Goal: Use online tool/utility: Use online tool/utility

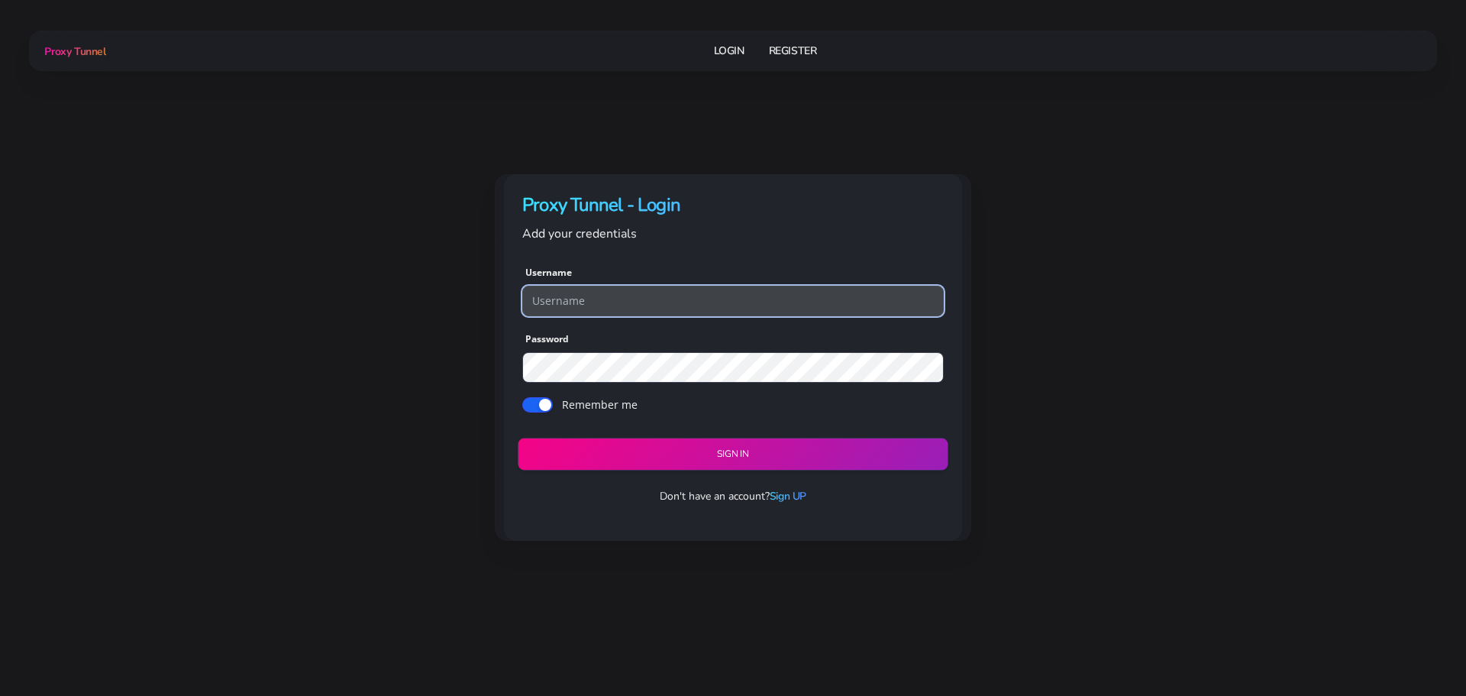
type input "georgeo1"
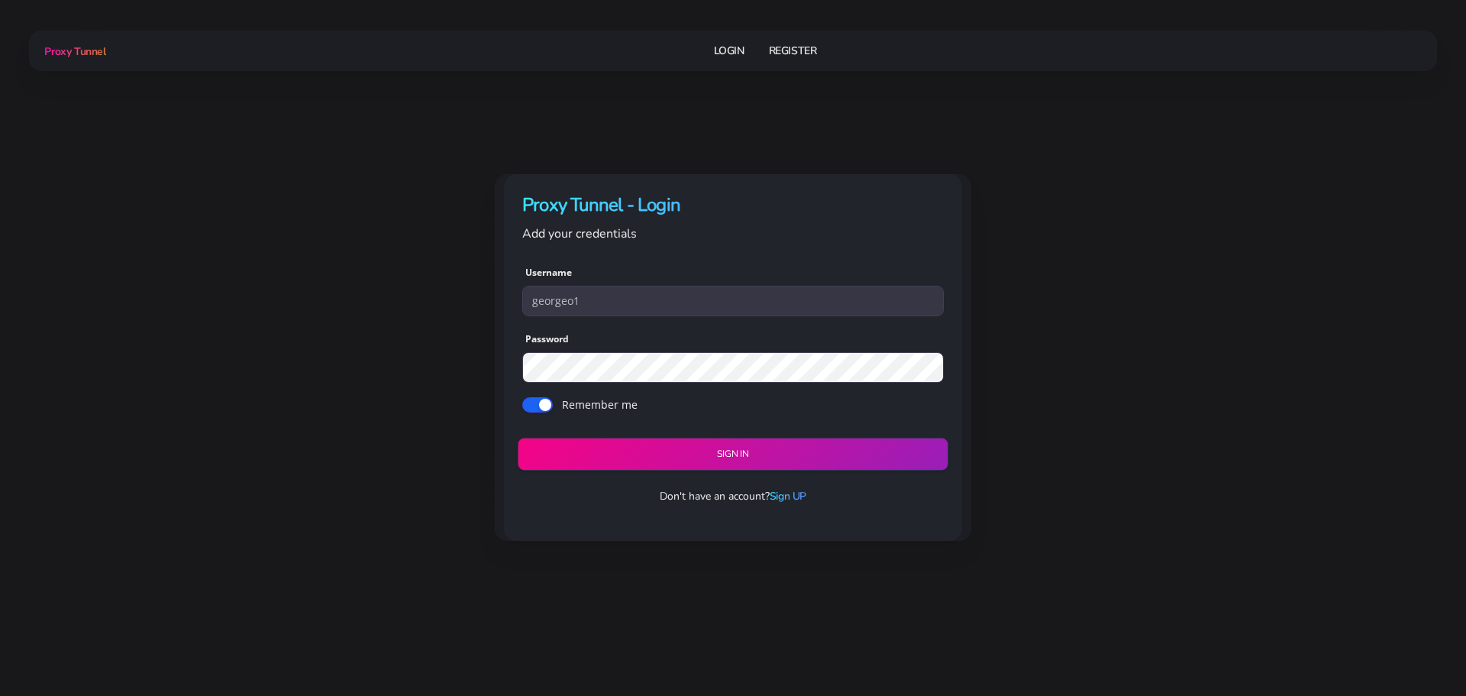
click at [715, 455] on button "Sign in" at bounding box center [733, 454] width 430 height 32
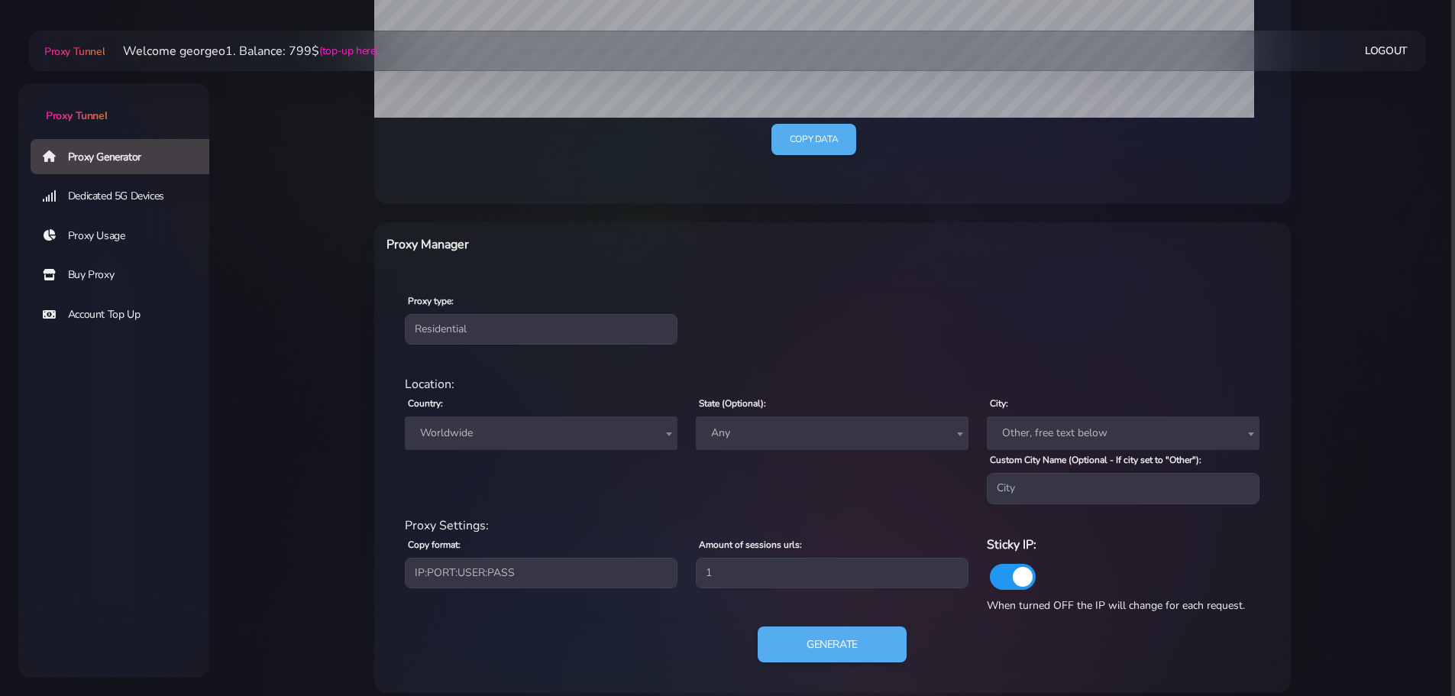
scroll to position [435, 0]
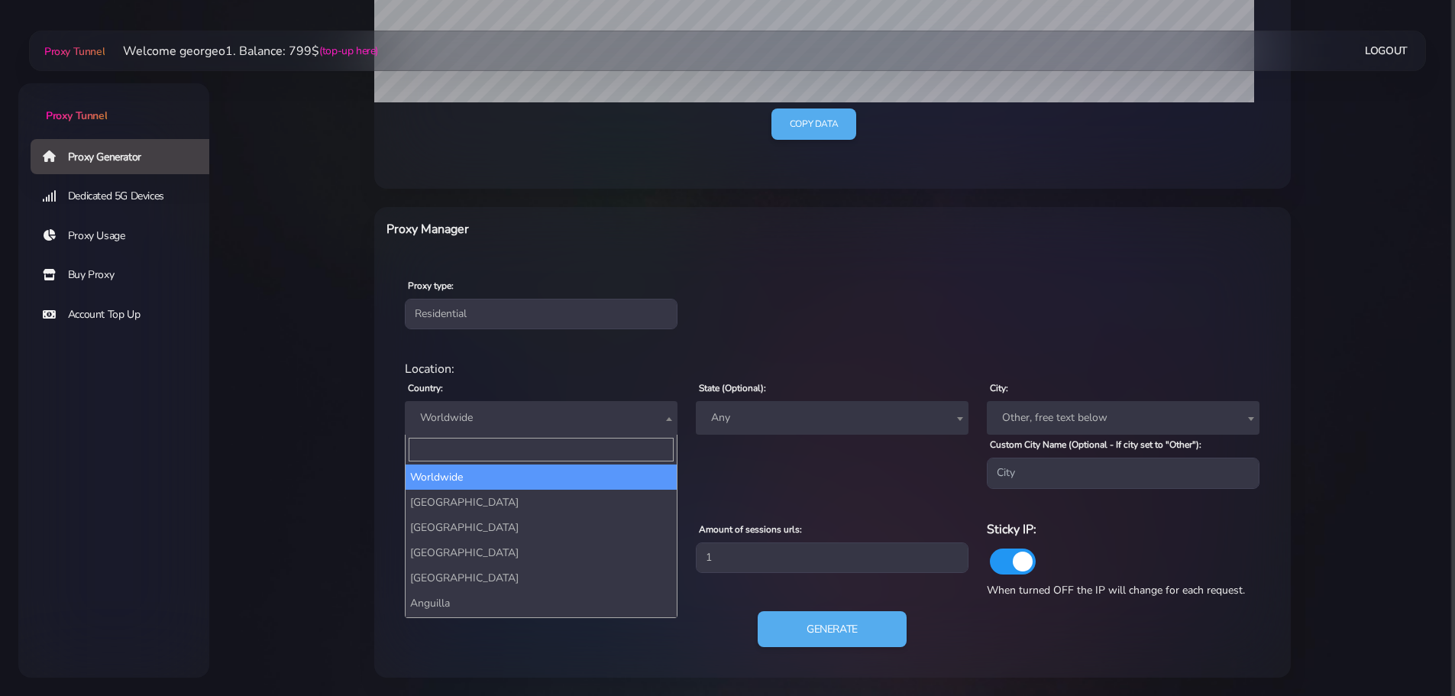
click at [558, 407] on span "Worldwide" at bounding box center [541, 417] width 254 height 21
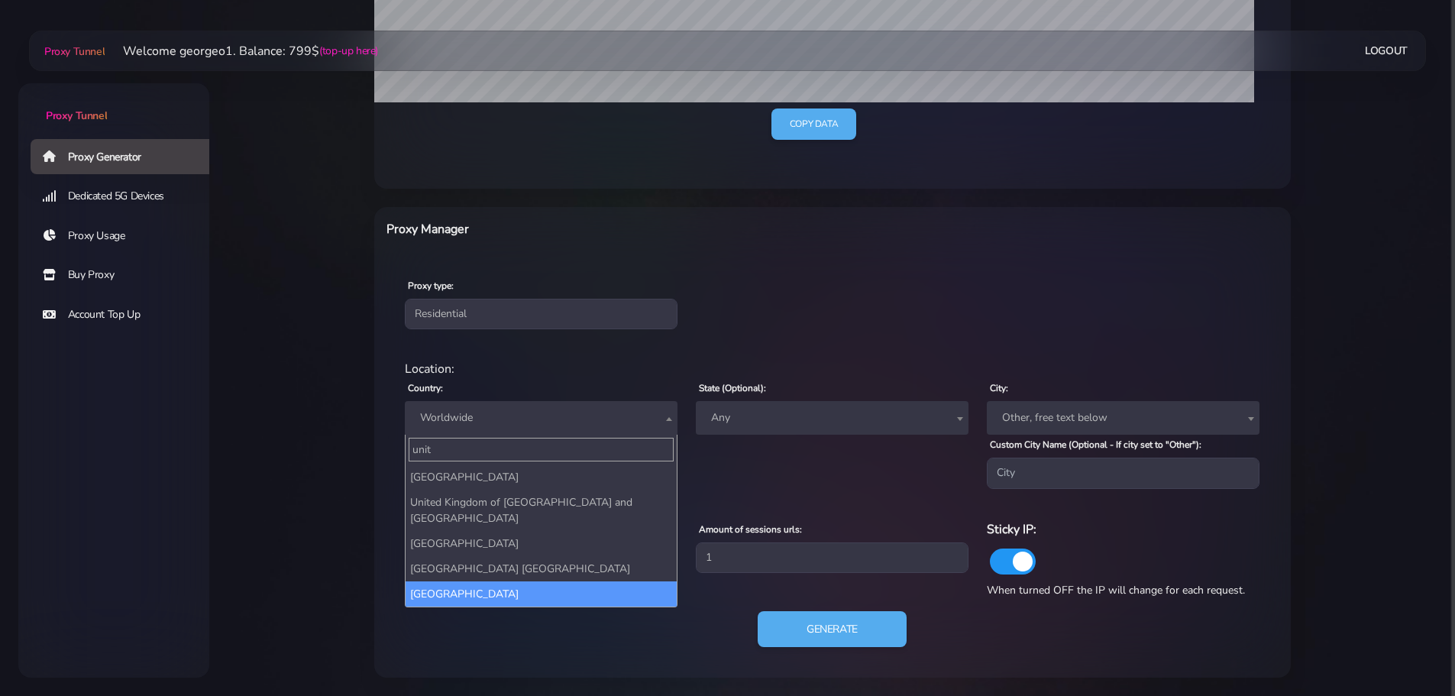
type input "unit"
select select "US"
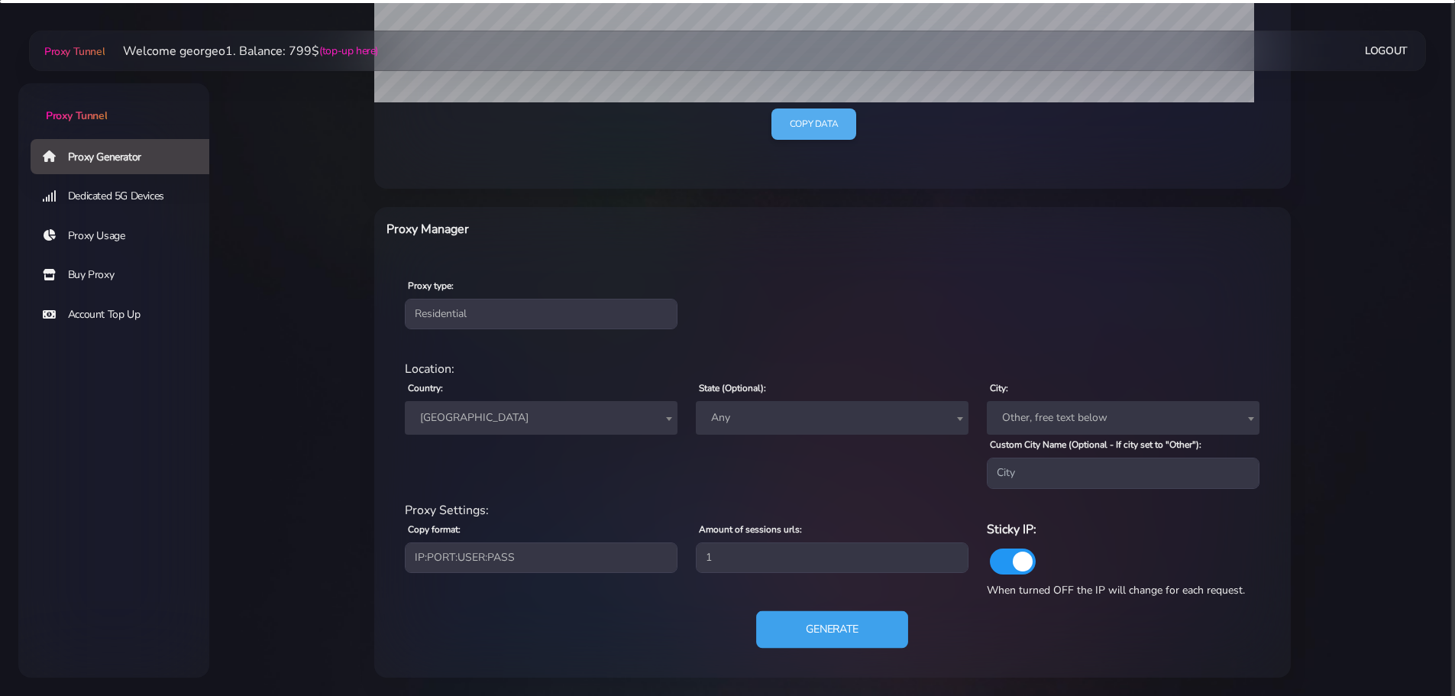
click at [833, 632] on button "Generate" at bounding box center [832, 628] width 152 height 37
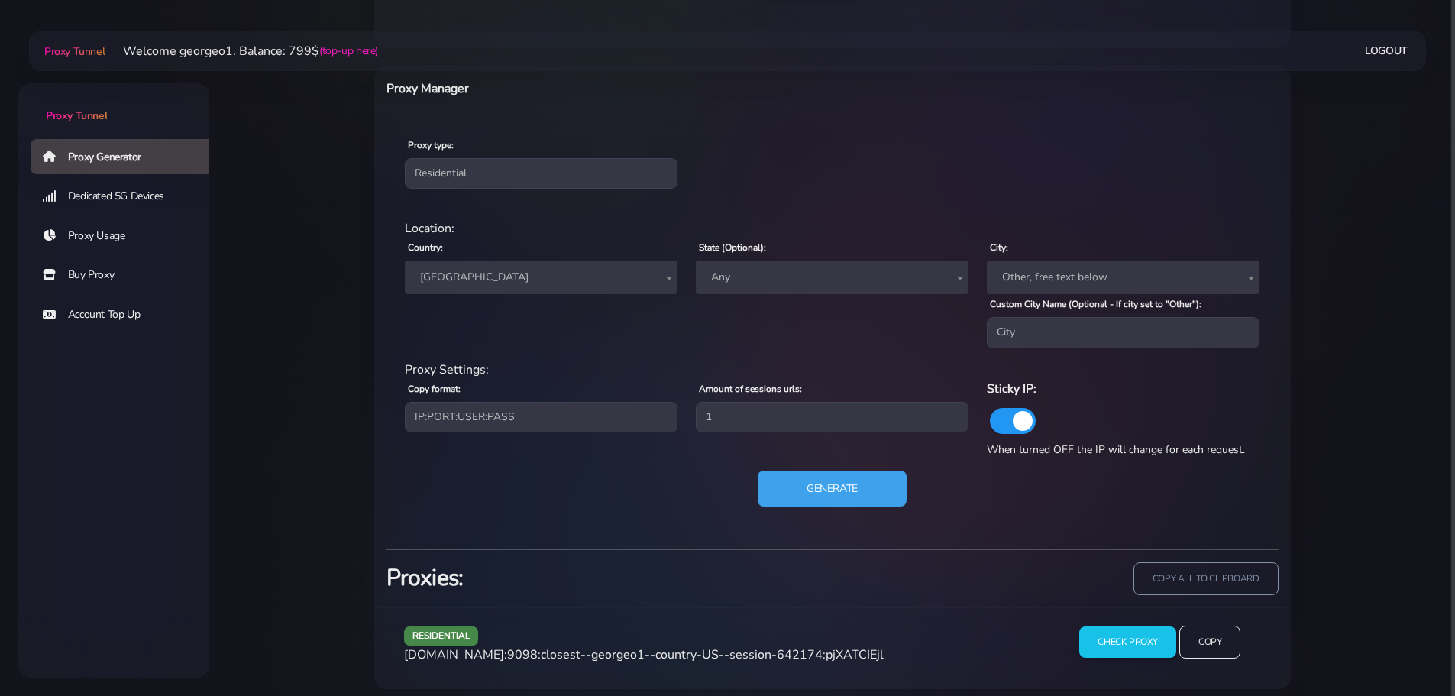
scroll to position [587, 0]
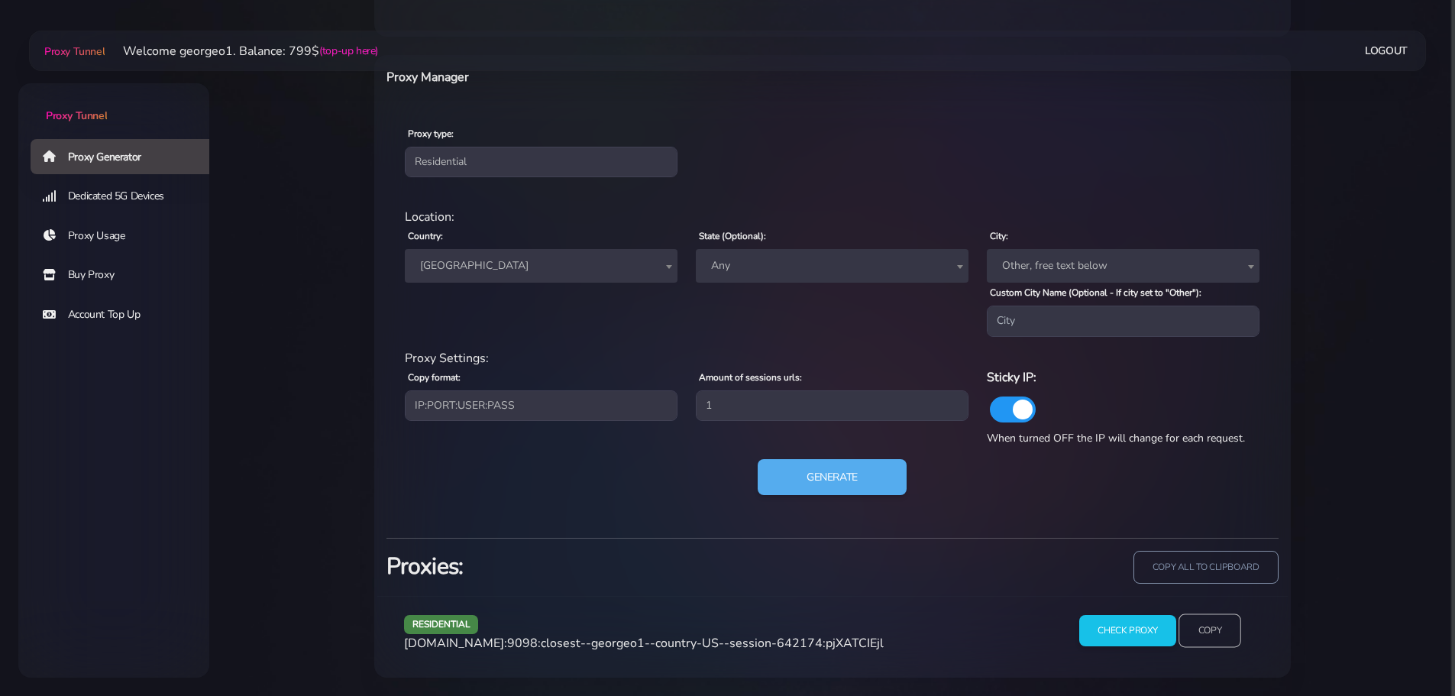
click at [1222, 630] on input "Copy" at bounding box center [1209, 631] width 63 height 34
drag, startPoint x: 634, startPoint y: 615, endPoint x: 700, endPoint y: 596, distance: 68.4
click at [636, 615] on div "residential [DOMAIN_NAME]:9098:closest--georgeo1--country-US--session-642174:pj…" at bounding box center [723, 636] width 656 height 45
